Goal: Check status: Check status

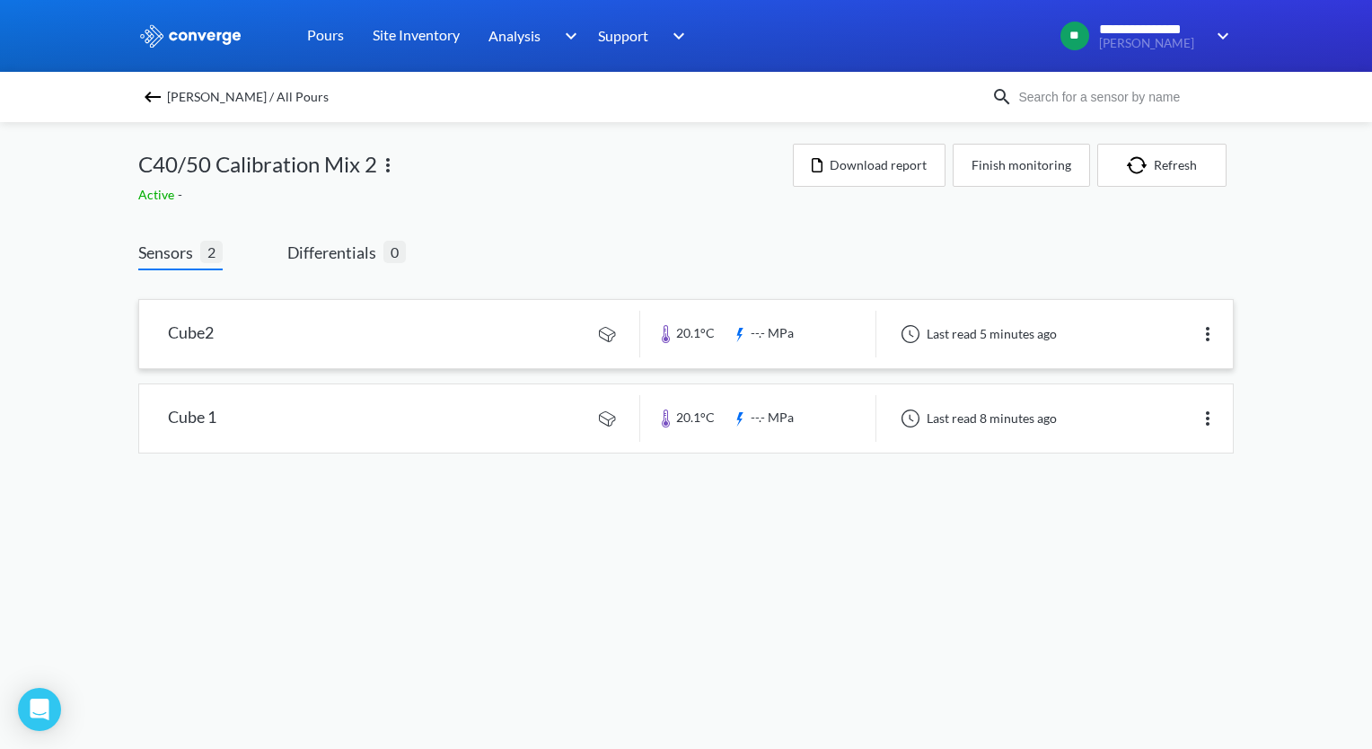
click at [488, 347] on link at bounding box center [686, 334] width 1094 height 68
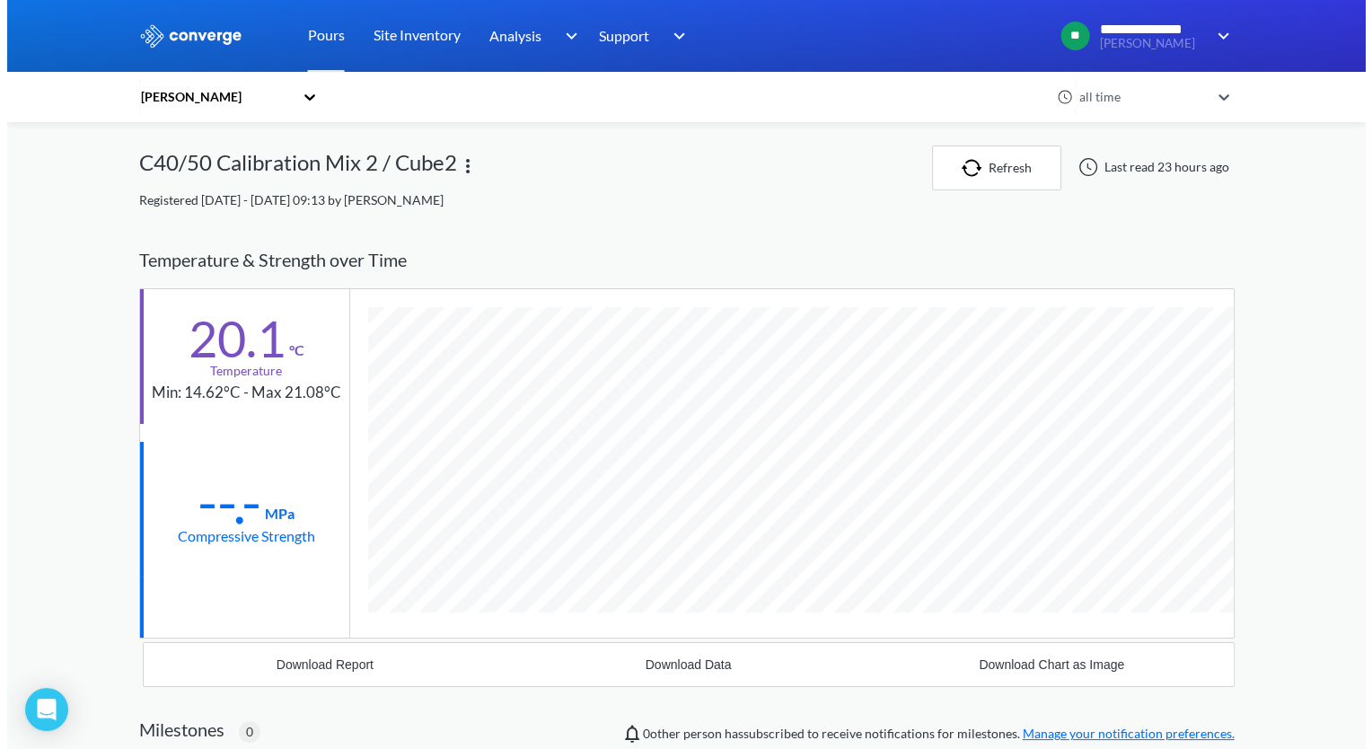
scroll to position [946, 1095]
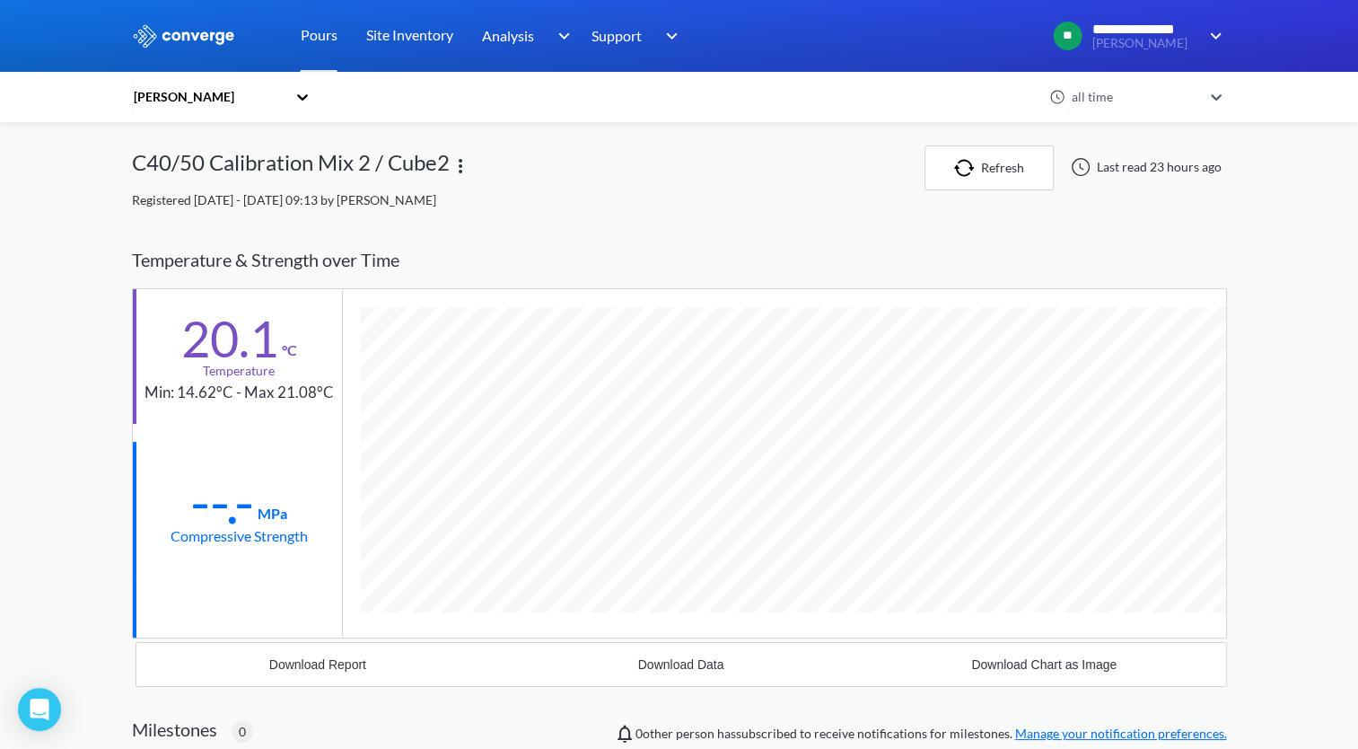
click at [310, 95] on icon at bounding box center [303, 97] width 18 height 18
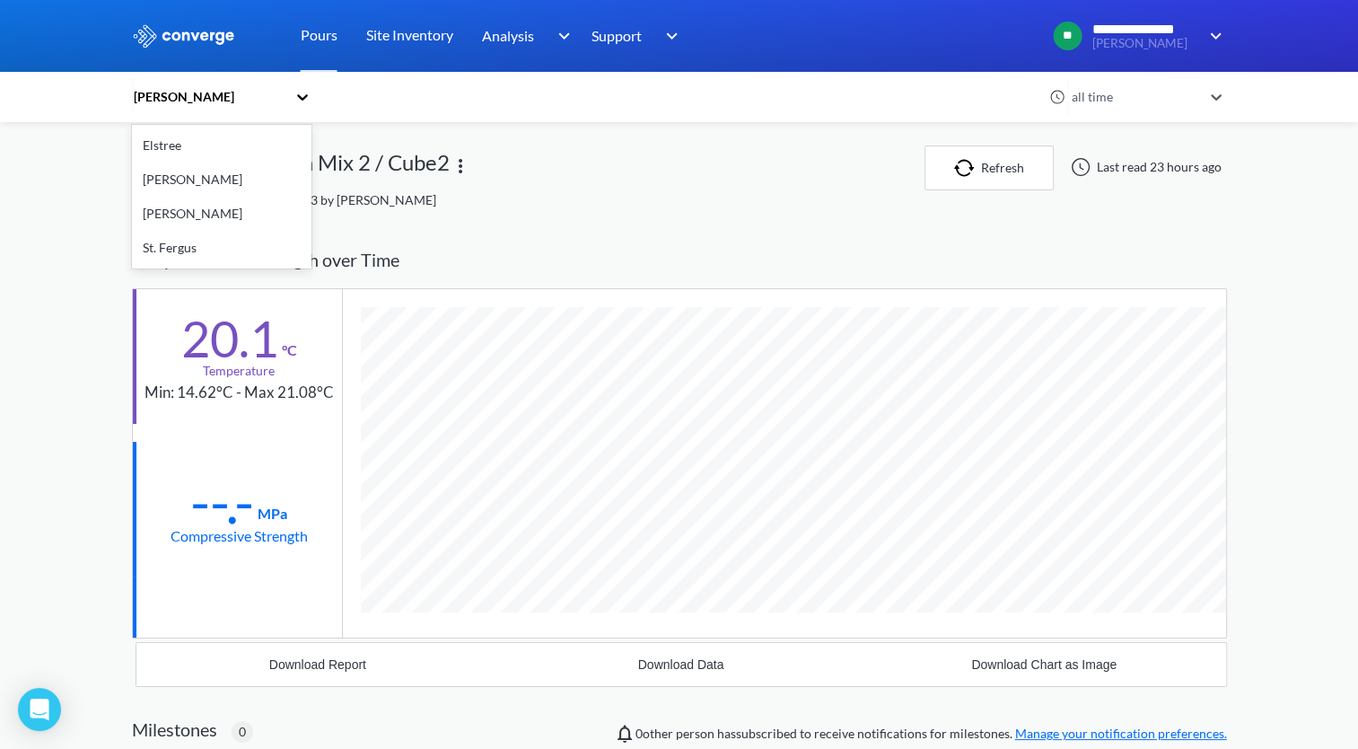
click at [198, 184] on div "[PERSON_NAME]" at bounding box center [222, 179] width 180 height 34
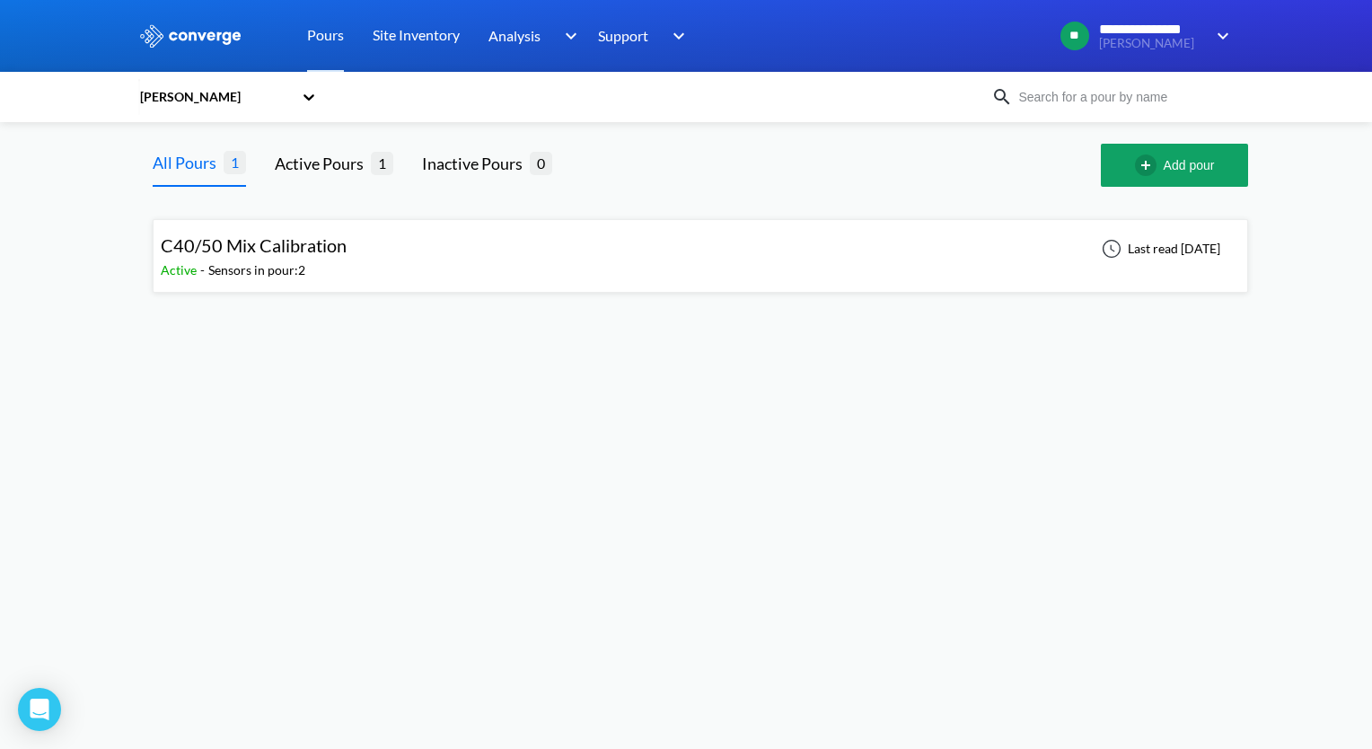
click at [513, 270] on div "C40/50 Mix Calibration Active - Sensors in pour: 2 Last read [DATE]" at bounding box center [700, 255] width 1079 height 57
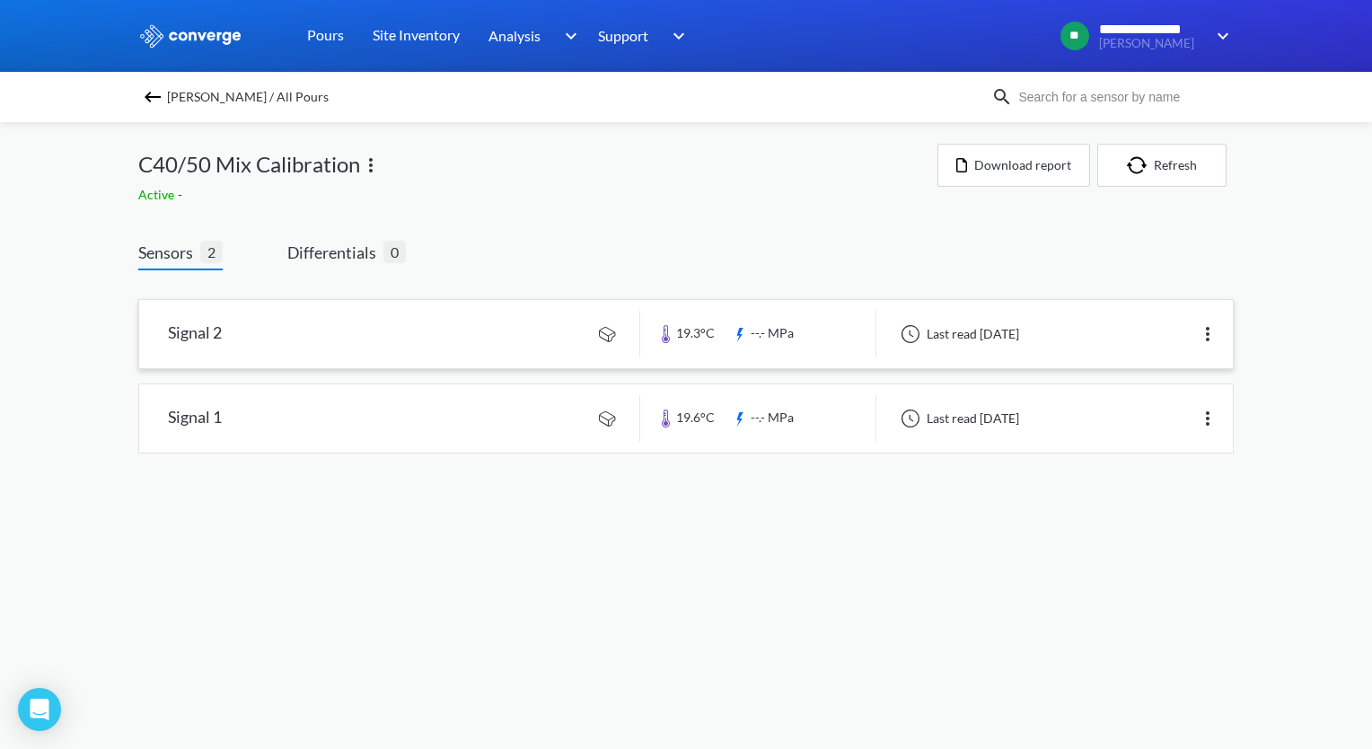
click at [448, 344] on link at bounding box center [686, 334] width 1094 height 68
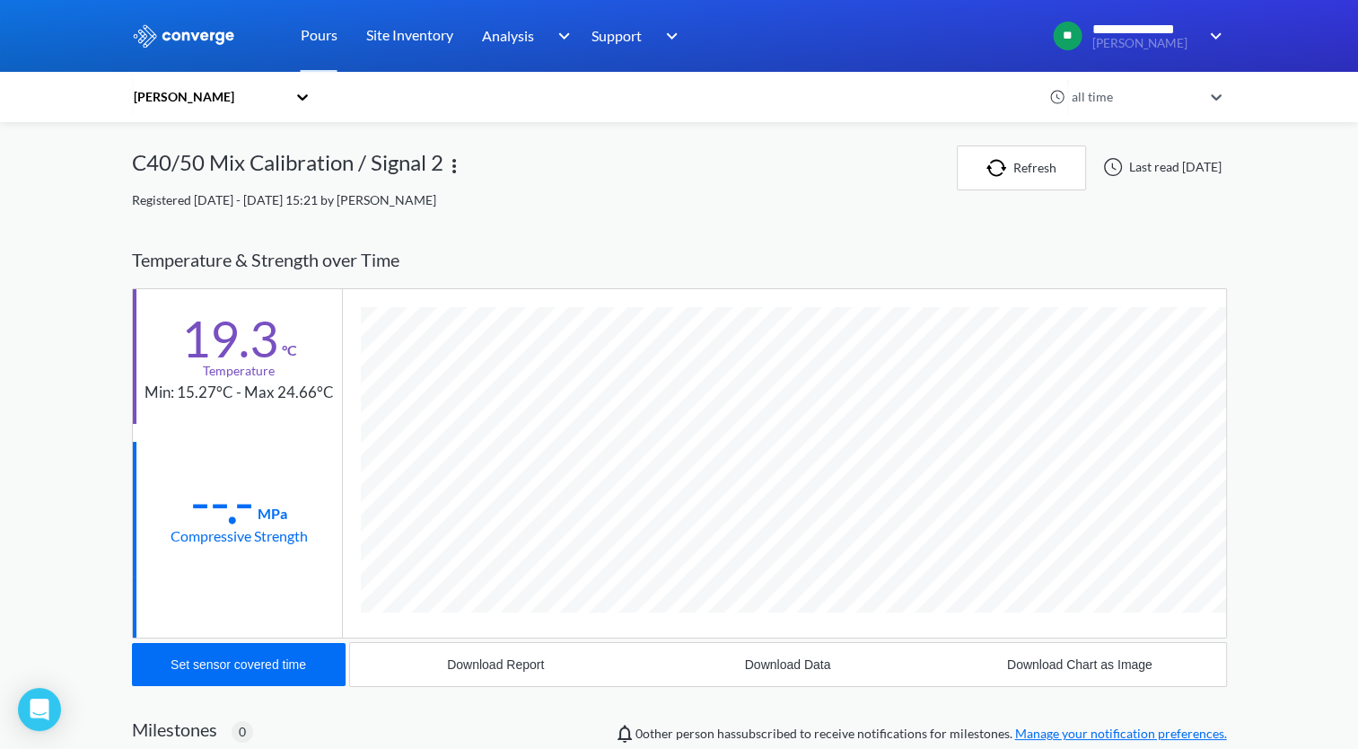
scroll to position [946, 1095]
